Goal: Task Accomplishment & Management: Use online tool/utility

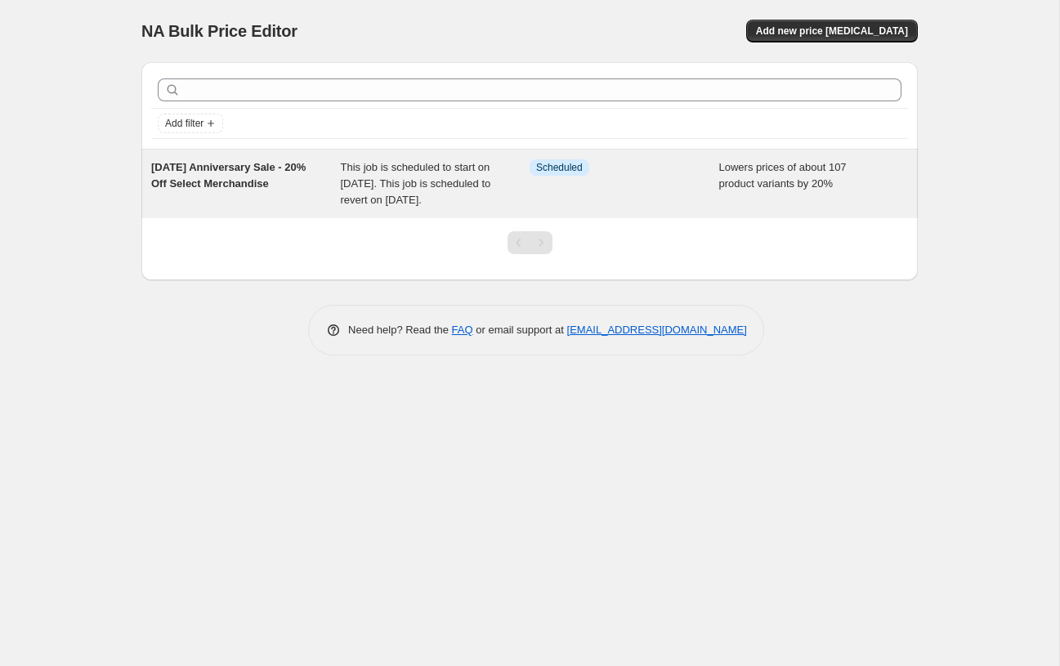
click at [466, 181] on span "This job is scheduled to start on October 12, 2025. This job is scheduled to re…" at bounding box center [416, 183] width 150 height 45
select select "percentage"
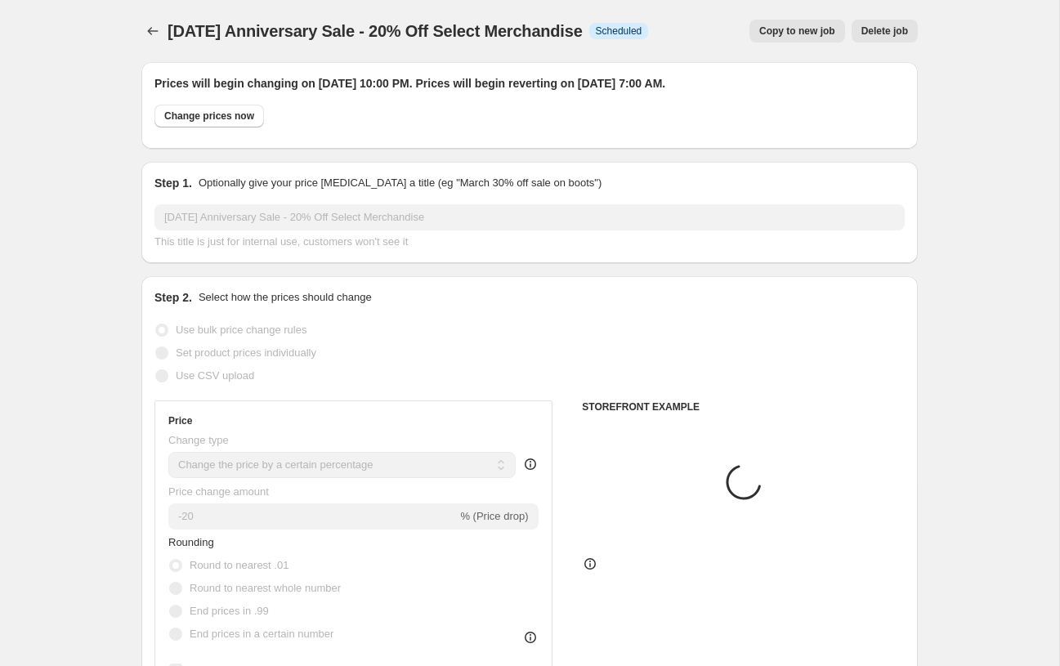
select select "collection"
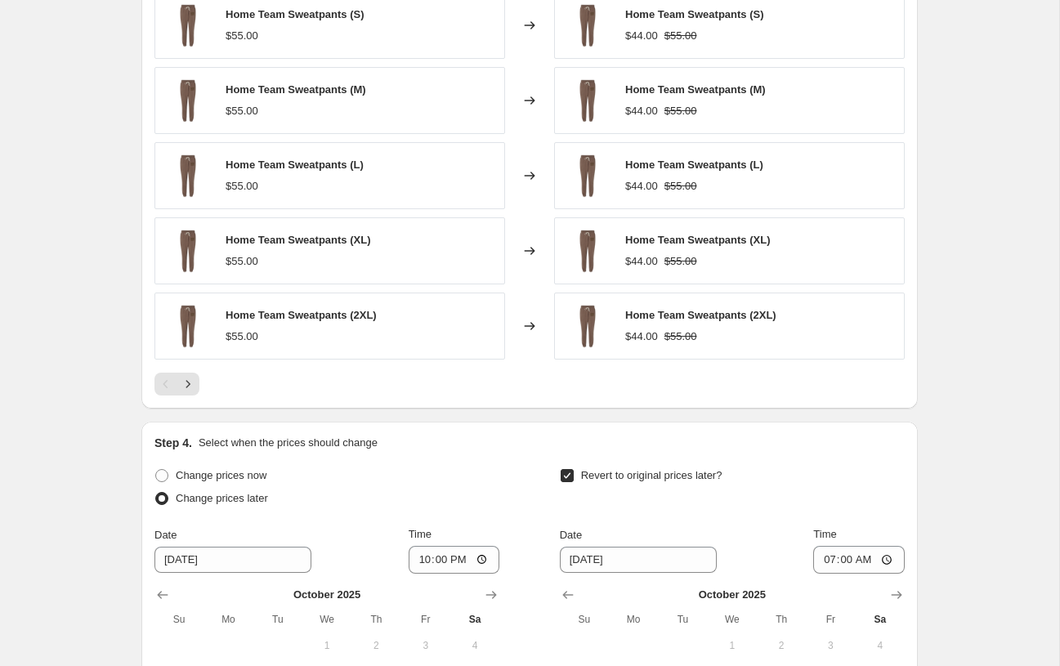
scroll to position [1530, 0]
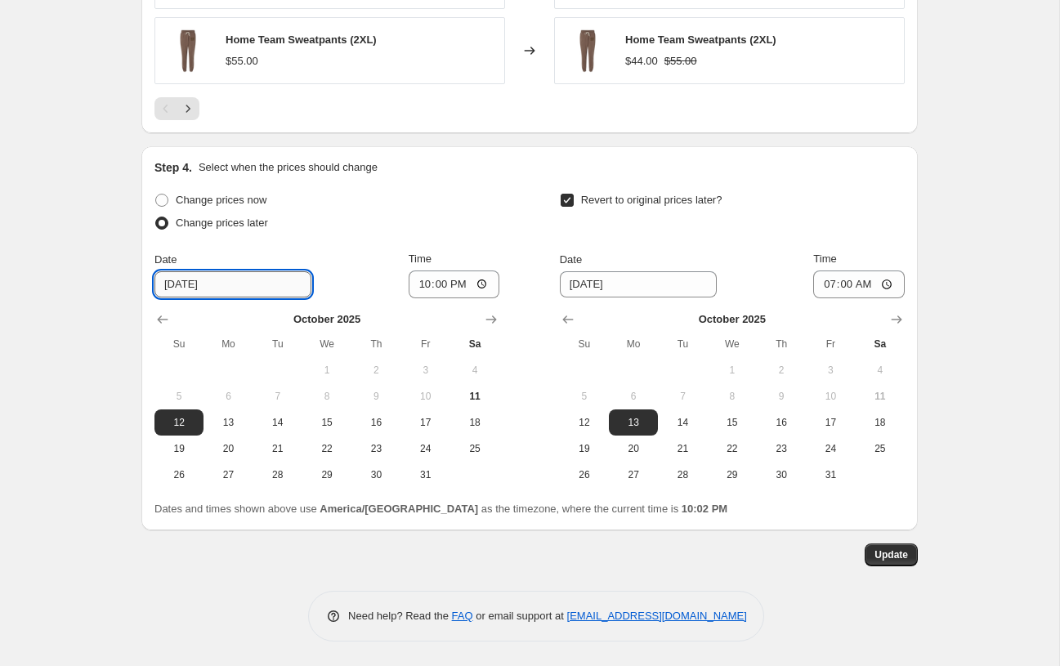
click at [242, 278] on input "10/12/2025" at bounding box center [232, 284] width 157 height 26
click at [476, 390] on span "11" at bounding box center [475, 396] width 36 height 13
type input "10/11/2025"
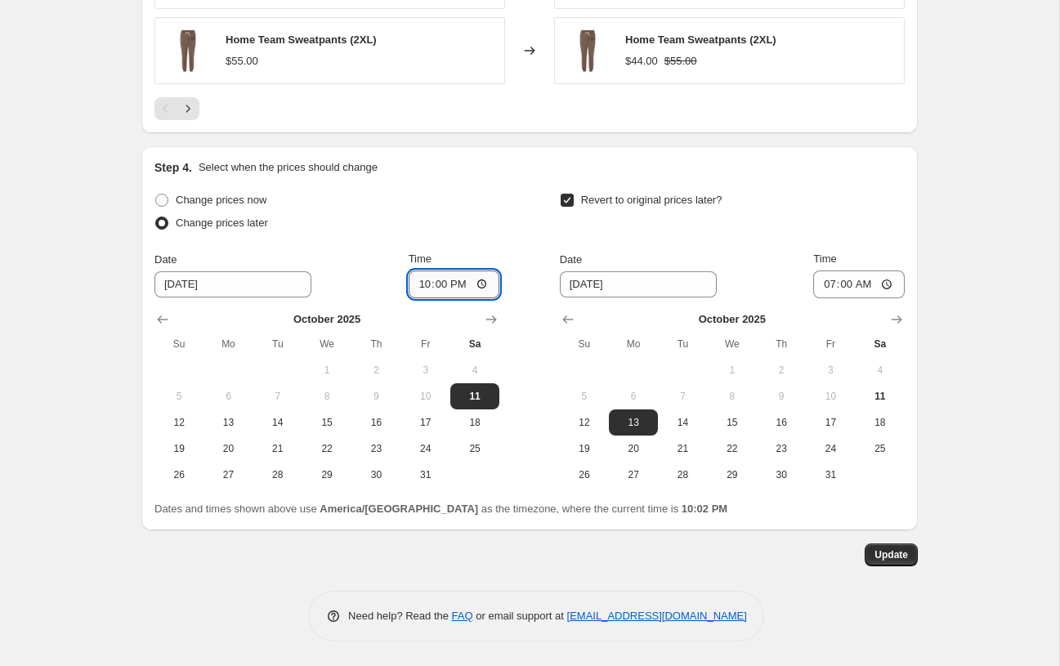
click at [452, 292] on input "22:00" at bounding box center [453, 284] width 91 height 28
click at [444, 281] on input "22:00" at bounding box center [453, 284] width 91 height 28
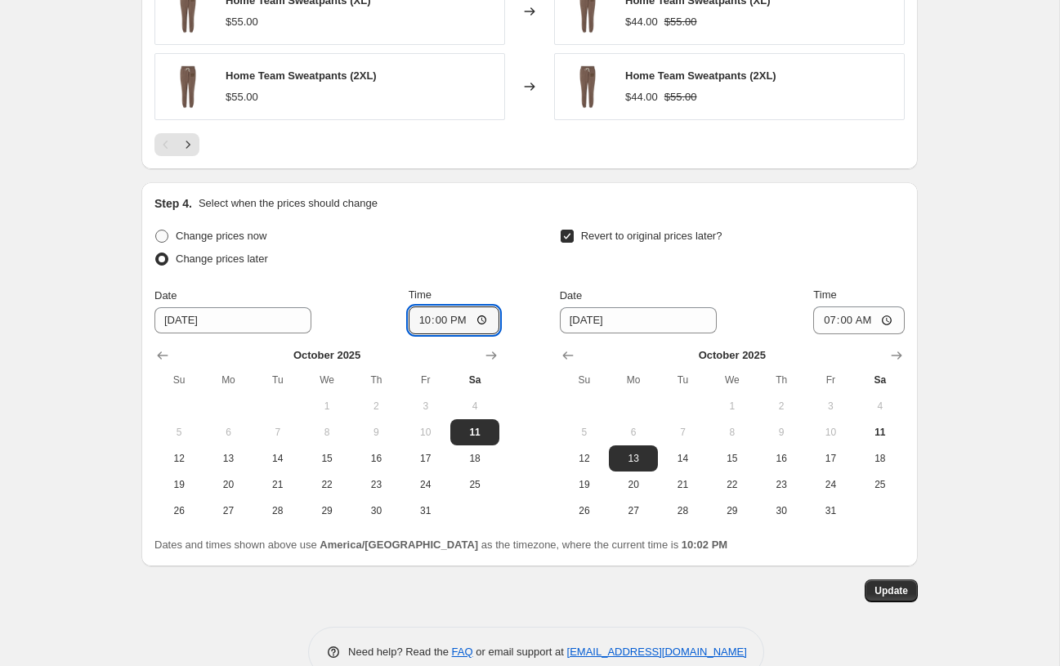
click at [252, 240] on span "Change prices now" at bounding box center [221, 236] width 91 height 12
click at [156, 230] on input "Change prices now" at bounding box center [155, 230] width 1 height 1
radio input "true"
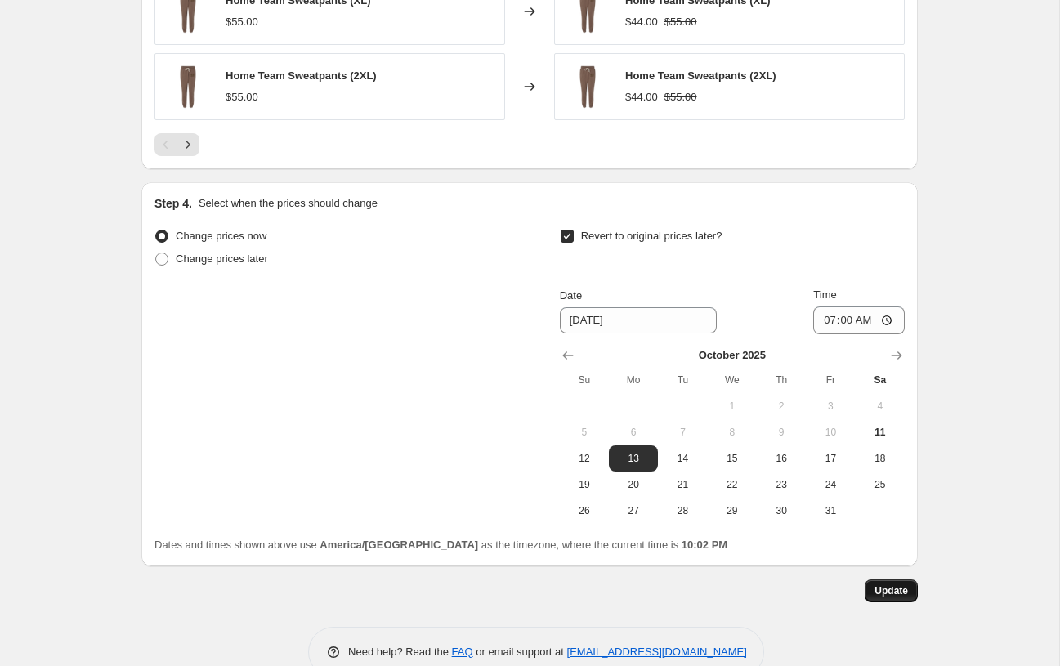
click at [880, 586] on span "Update" at bounding box center [890, 590] width 33 height 13
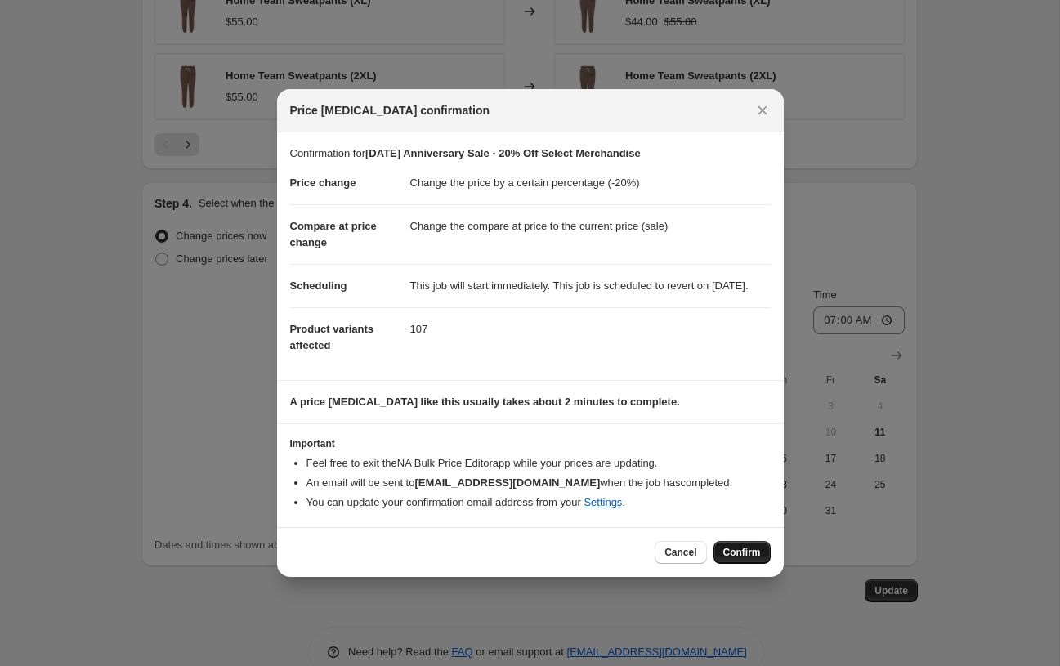
click at [754, 564] on button "Confirm" at bounding box center [741, 552] width 57 height 23
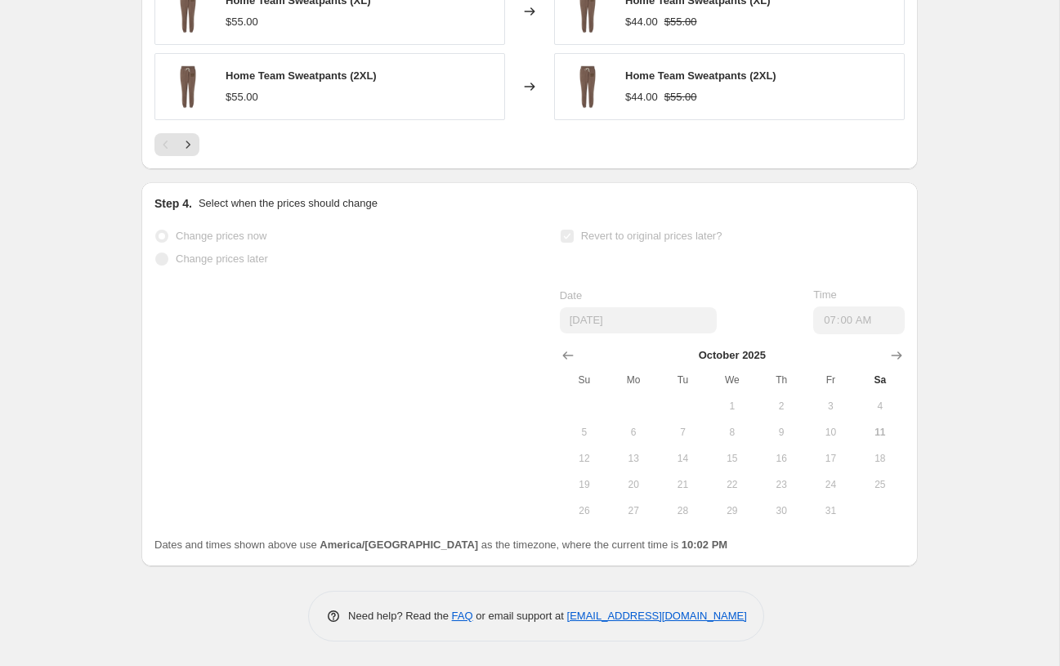
scroll to position [1512, 0]
